Goal: Task Accomplishment & Management: Complete application form

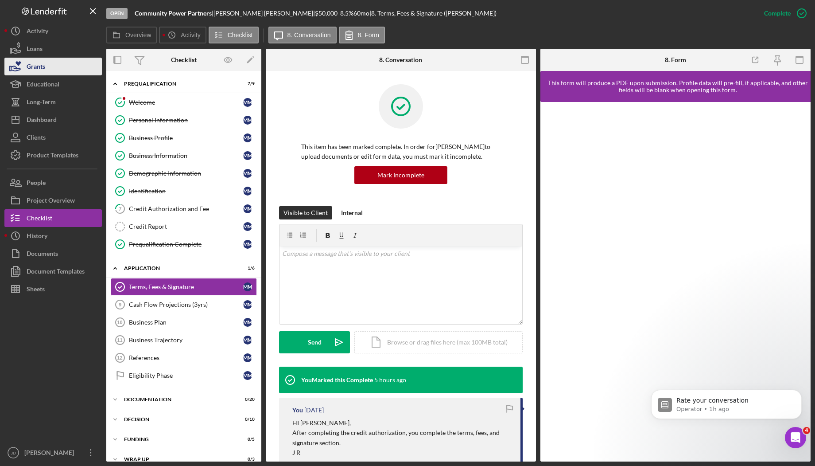
scroll to position [798, 0]
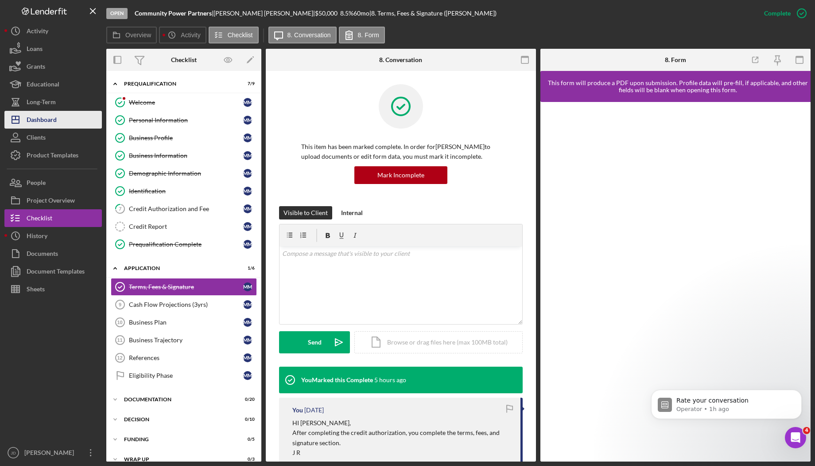
click at [47, 118] on div "Dashboard" at bounding box center [42, 121] width 30 height 20
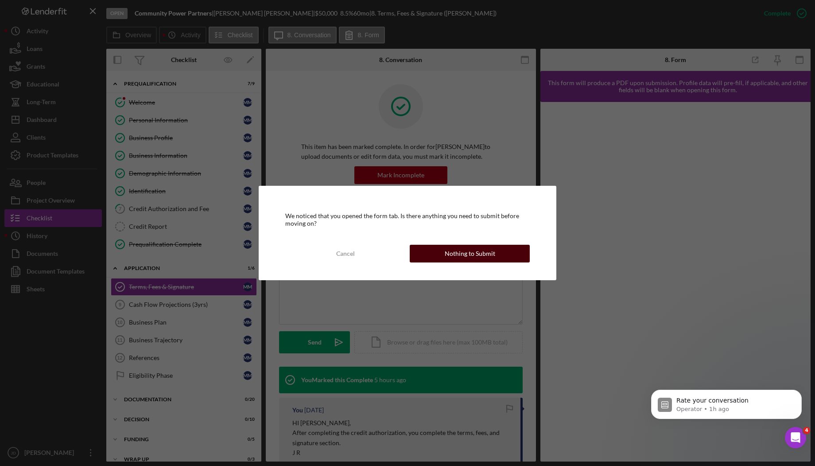
click at [466, 254] on div "Nothing to Submit" at bounding box center [470, 254] width 51 height 18
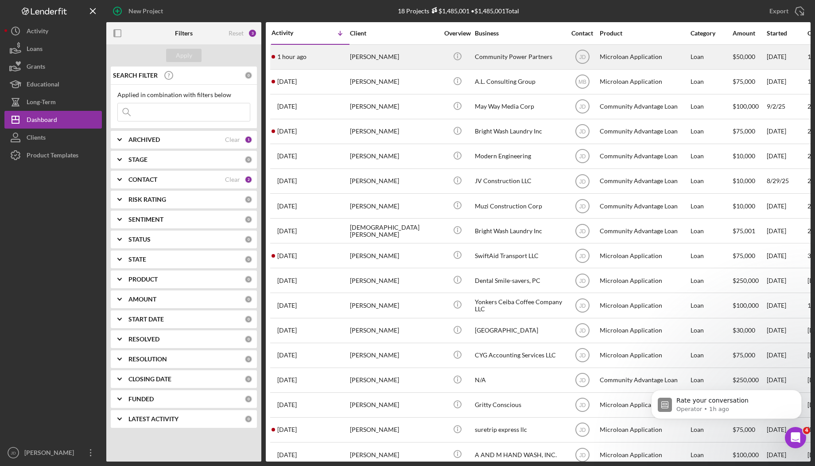
click at [374, 58] on div "[PERSON_NAME]" at bounding box center [394, 56] width 89 height 23
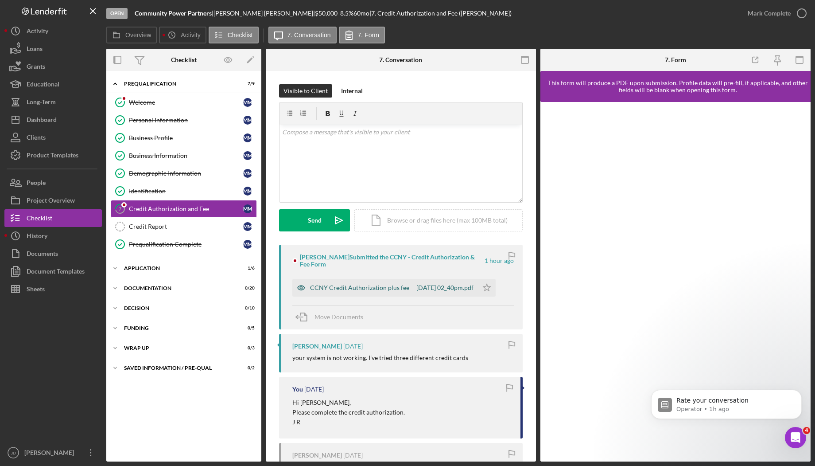
click at [384, 289] on div "CCNY Credit Authorization plus fee -- [DATE] 02_40pm.pdf" at bounding box center [391, 287] width 163 height 7
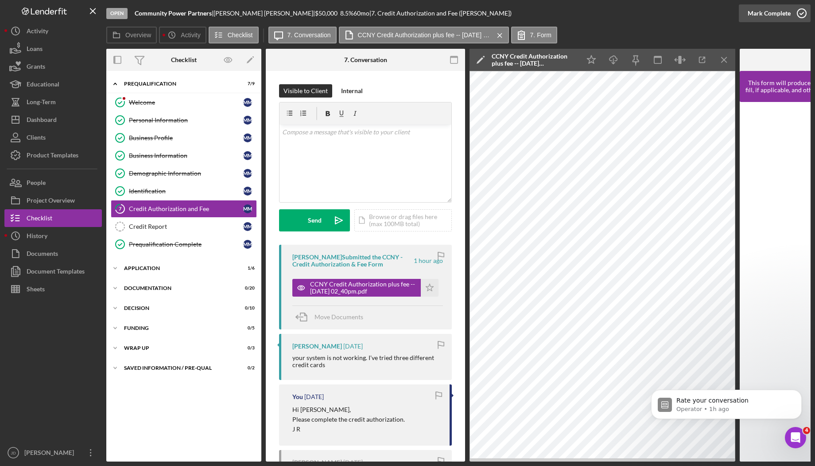
click at [801, 10] on icon "button" at bounding box center [802, 13] width 22 height 22
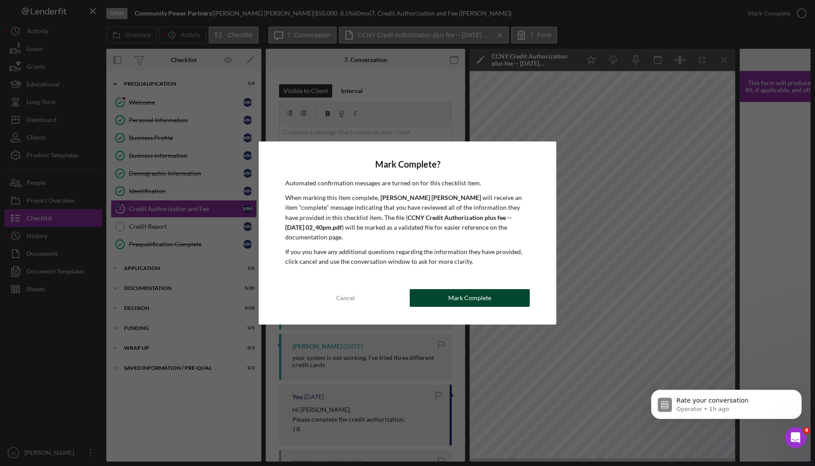
click at [475, 289] on div "Mark Complete" at bounding box center [469, 298] width 43 height 18
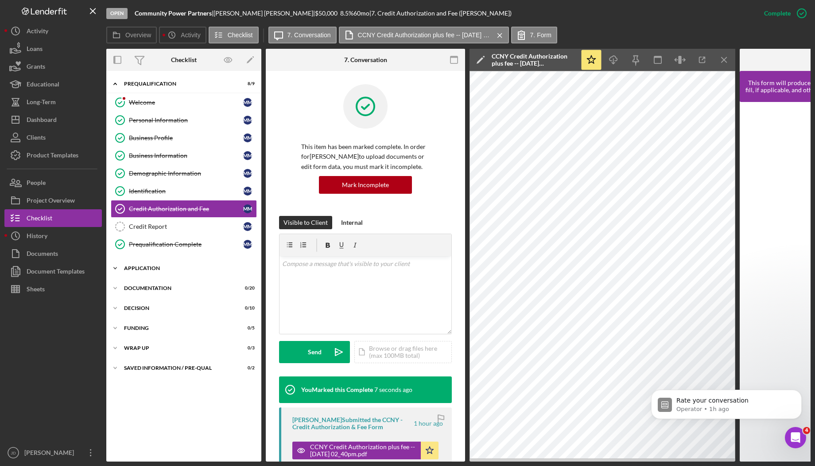
click at [115, 268] on polyline at bounding box center [115, 268] width 3 height 2
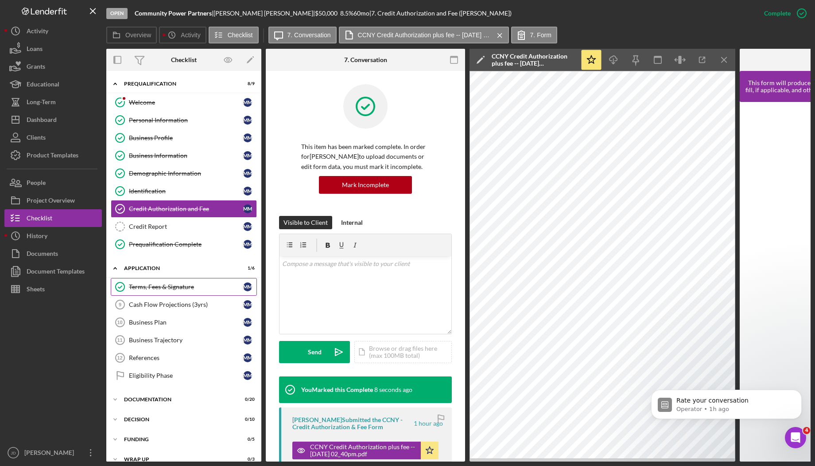
click at [154, 288] on div "Terms, Fees & Signature" at bounding box center [186, 286] width 114 height 7
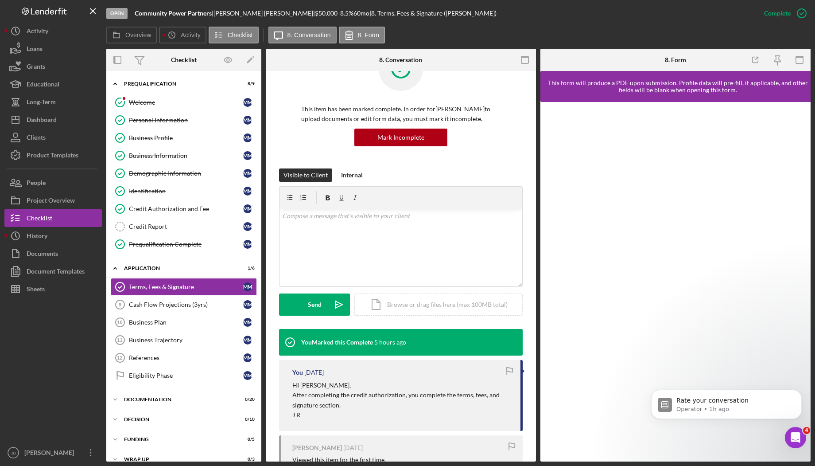
scroll to position [23, 0]
